Goal: Use online tool/utility: Utilize a website feature to perform a specific function

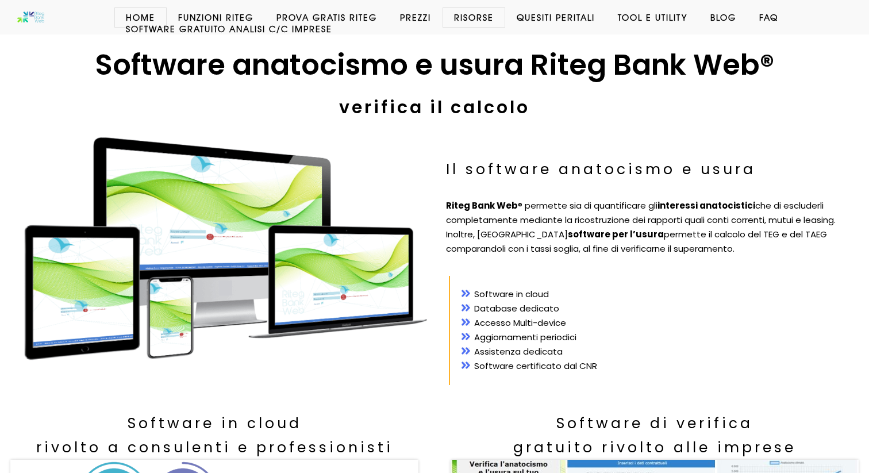
click at [226, 28] on link "Software GRATUITO analisi c/c imprese" at bounding box center [228, 28] width 229 height 11
click at [276, 28] on link "Software GRATUITO analisi c/c imprese" at bounding box center [228, 28] width 229 height 11
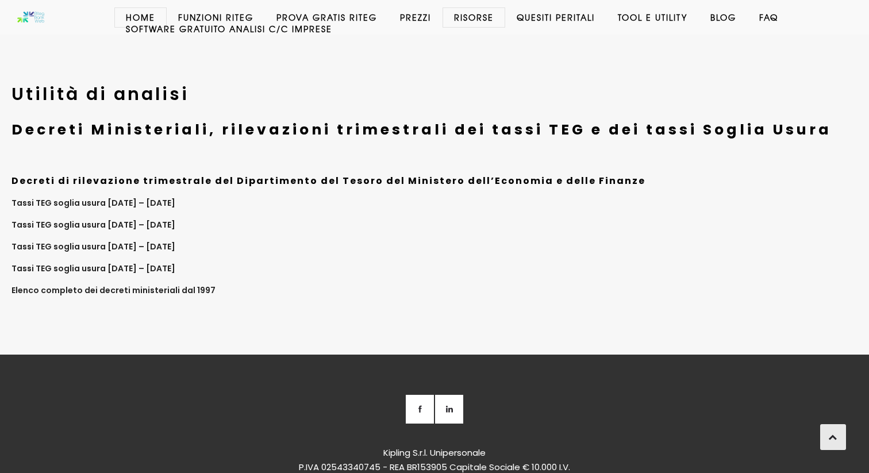
scroll to position [4707, 0]
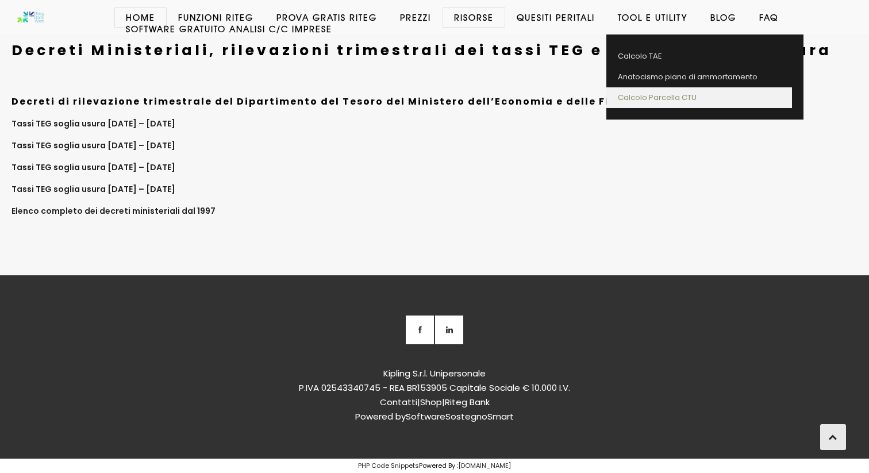
click at [668, 101] on link "Calcolo Parcella CTU" at bounding box center [700, 97] width 186 height 21
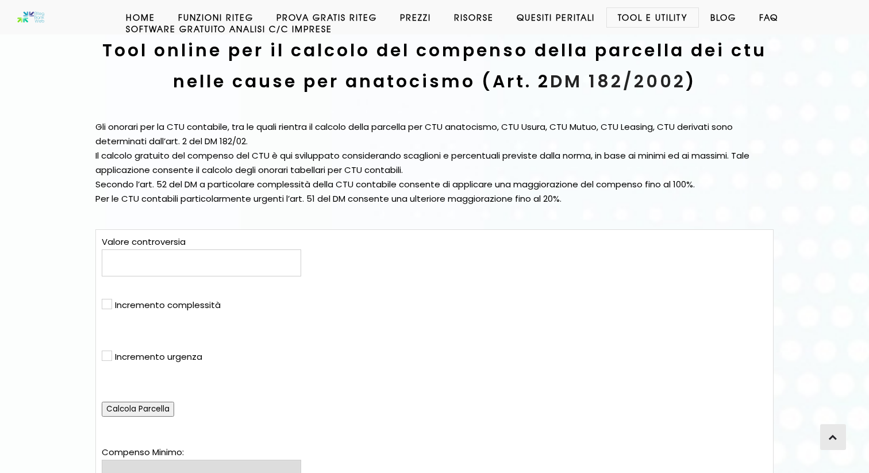
scroll to position [82, 0]
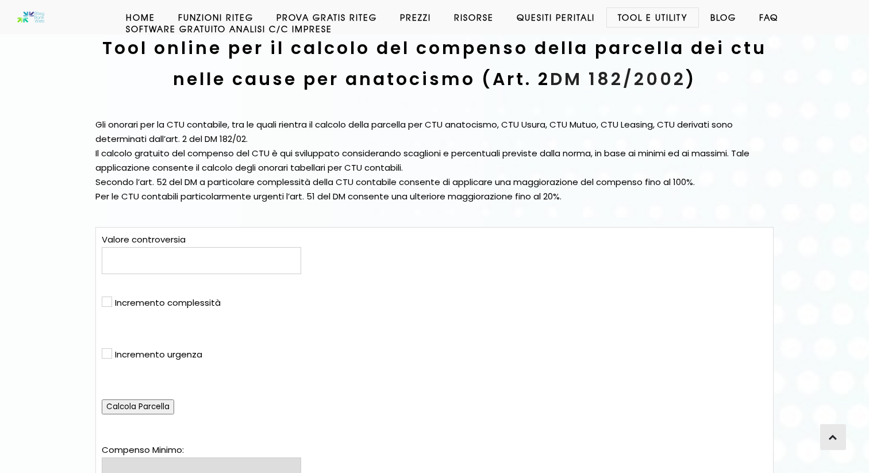
click at [267, 271] on input "text" at bounding box center [202, 260] width 200 height 27
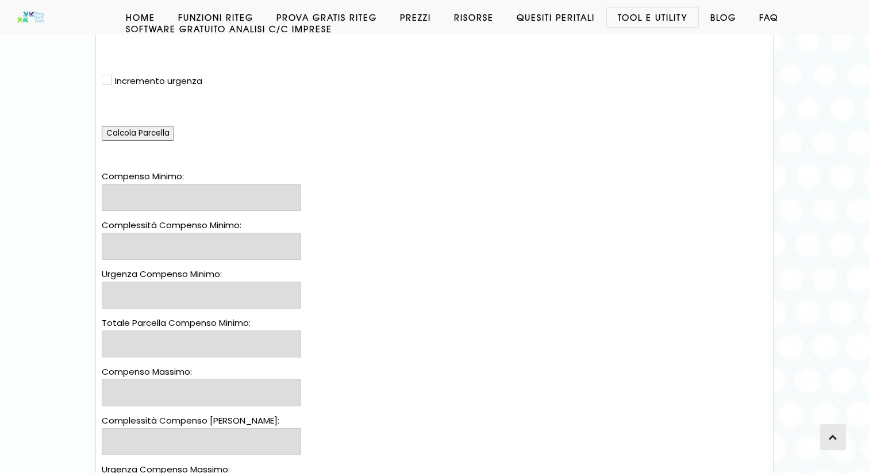
scroll to position [318, 0]
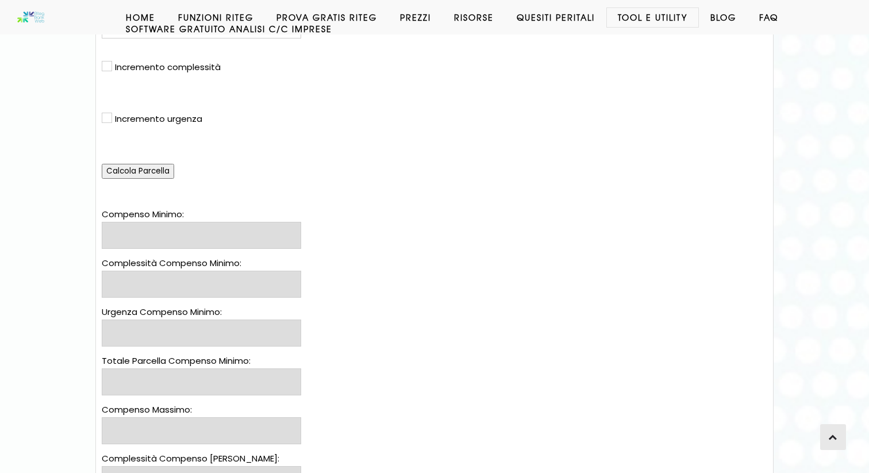
type input "1000"
click at [151, 171] on input "Calcola Parcella" at bounding box center [138, 171] width 72 height 15
type input "145,12 €"
type input "0,00 €"
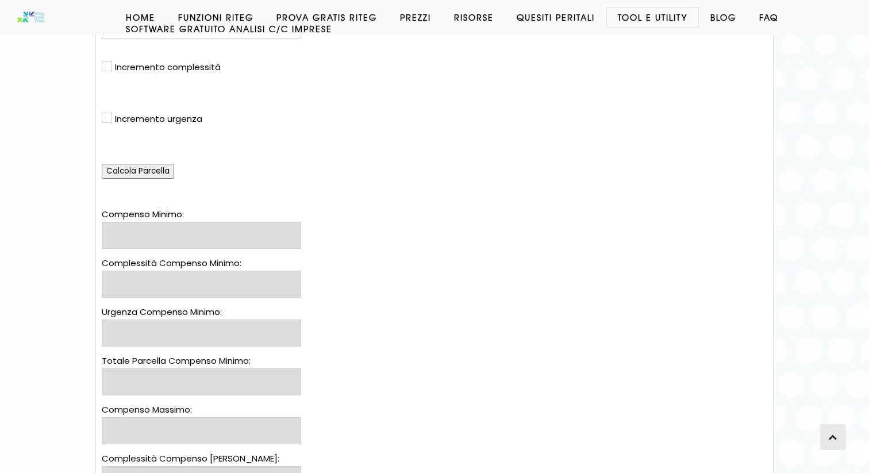
type input "145,12 €"
type input "0,00 €"
type input "145,12 €"
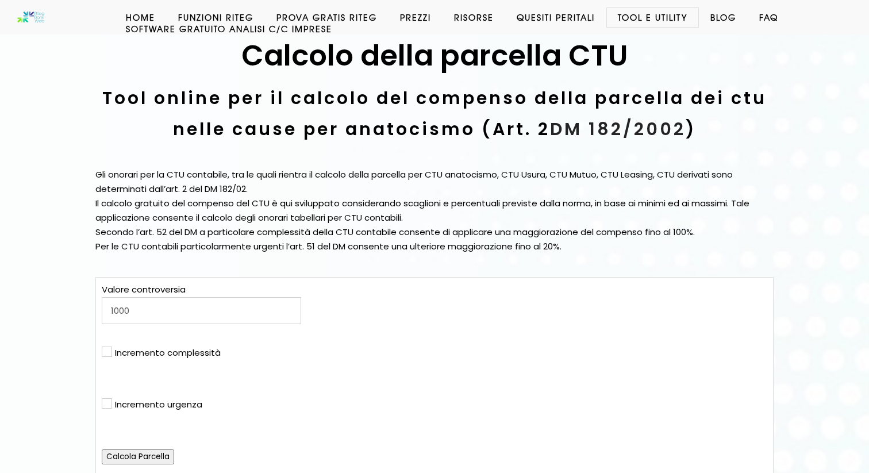
scroll to position [0, 0]
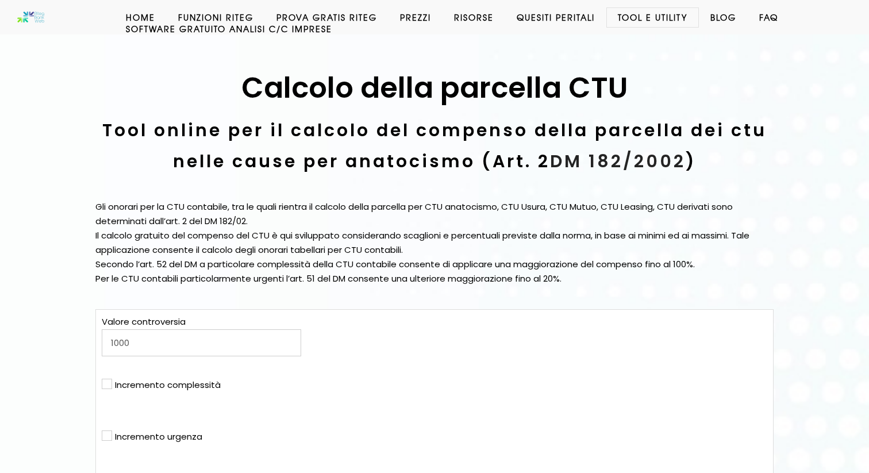
click at [335, 225] on p "Gli onorari per la CTU contabile, tra le quali rientra il calcolo della parcell…" at bounding box center [434, 243] width 678 height 86
drag, startPoint x: 574, startPoint y: 283, endPoint x: 88, endPoint y: 211, distance: 491.1
copy p "Gli onorari per la CTU contabile, tra le quali rientra il calcolo della parcell…"
